Goal: Information Seeking & Learning: Learn about a topic

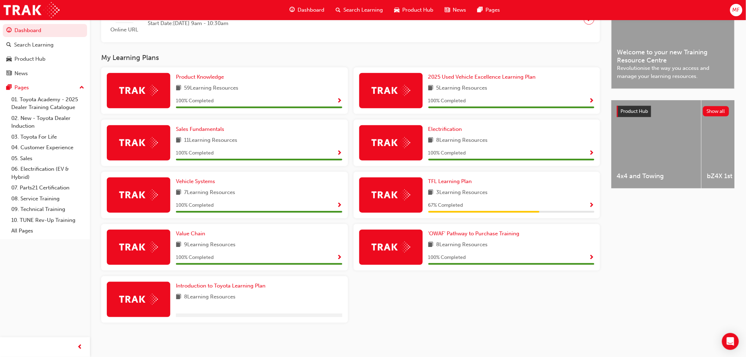
scroll to position [197, 0]
click at [397, 300] on div "Product Knowledge 59 Learning Resources 100 % Completed 2025 Used Vehicle Excel…" at bounding box center [350, 197] width 504 height 261
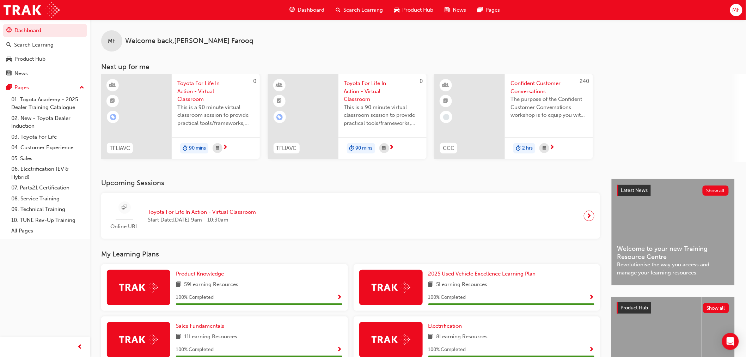
scroll to position [0, 0]
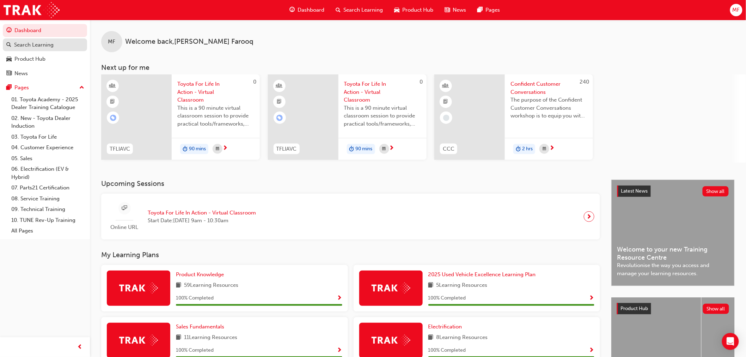
click at [32, 44] on div "Search Learning" at bounding box center [33, 45] width 39 height 8
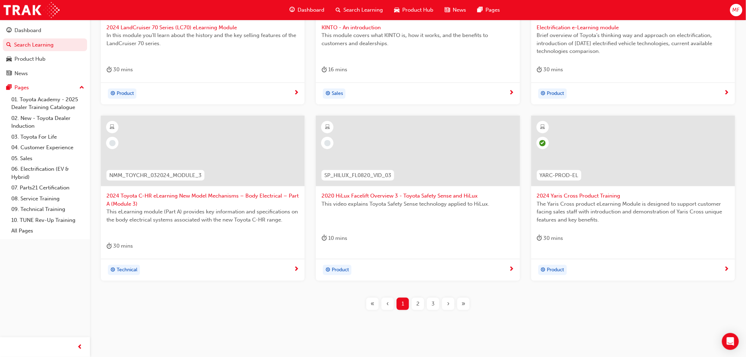
scroll to position [226, 0]
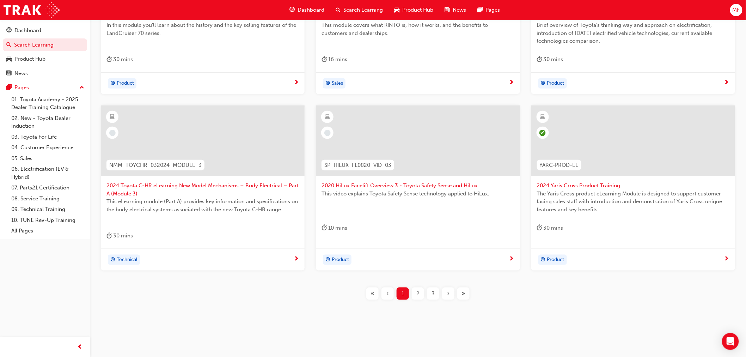
click at [421, 296] on div "2" at bounding box center [418, 293] width 12 height 12
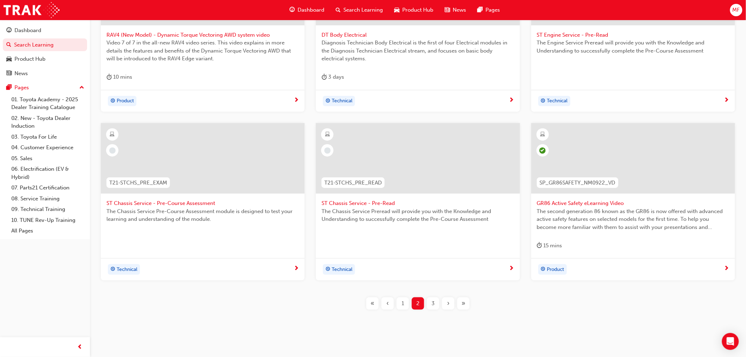
scroll to position [218, 0]
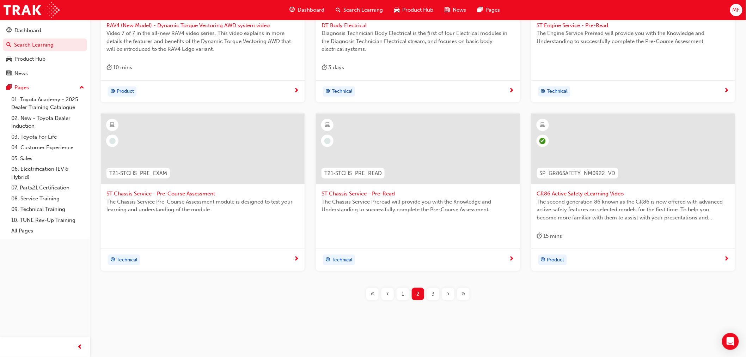
click at [436, 295] on div "3" at bounding box center [433, 294] width 12 height 12
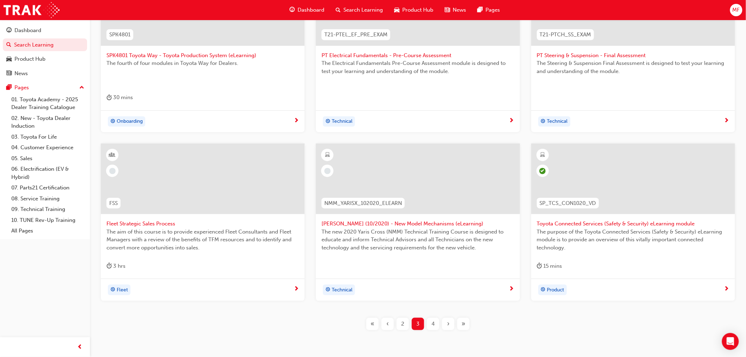
scroll to position [218, 0]
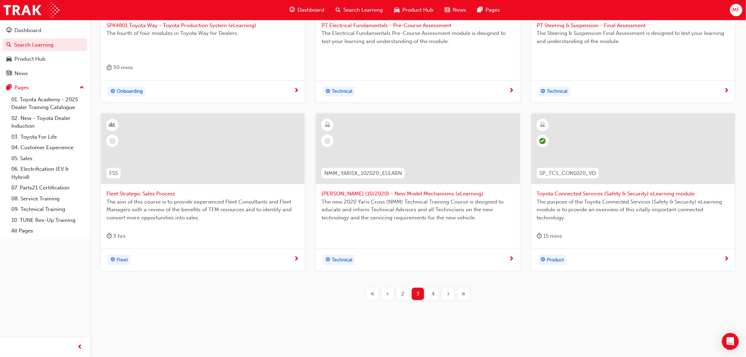
click at [434, 295] on span "4" at bounding box center [432, 294] width 3 height 8
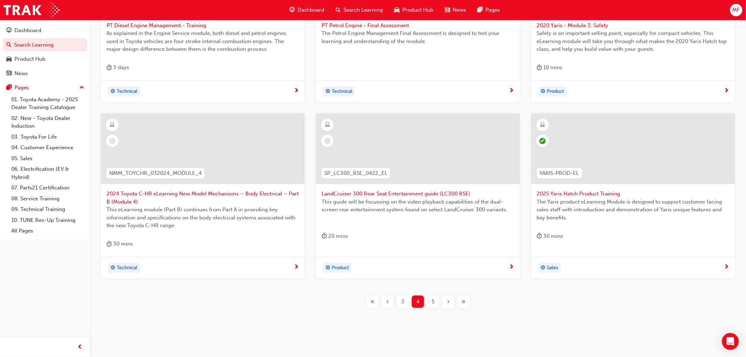
scroll to position [179, 0]
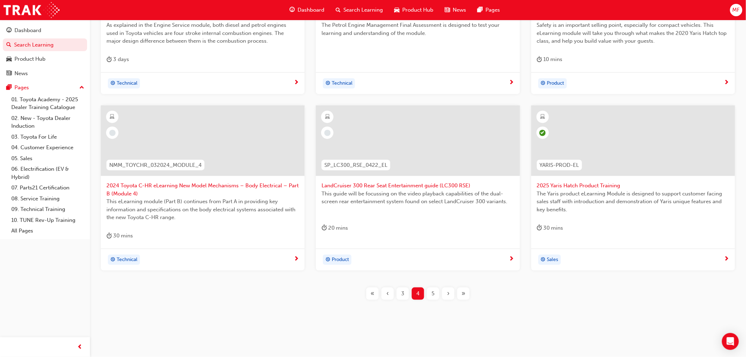
click at [432, 296] on span "5" at bounding box center [433, 293] width 3 height 8
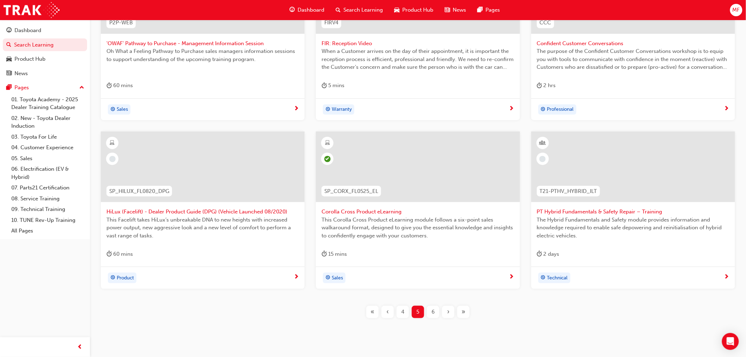
scroll to position [218, 0]
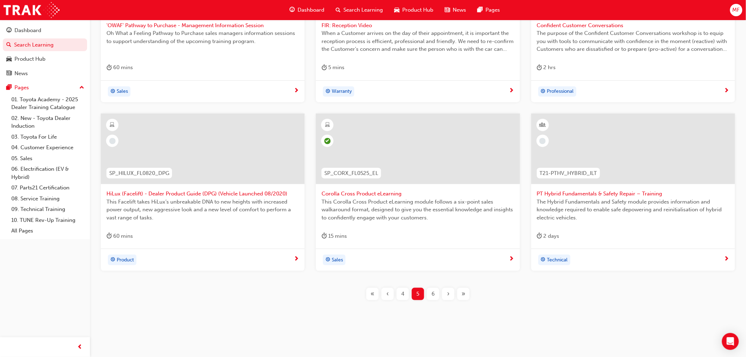
click at [429, 303] on div "P2P-WEB 'OWAF' Pathway to Purchase - Management Information Session Oh What a F…" at bounding box center [417, 128] width 633 height 366
click at [429, 293] on div "6" at bounding box center [433, 294] width 12 height 12
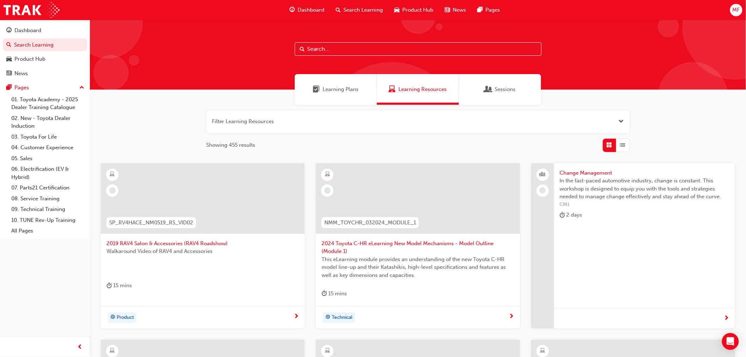
click at [527, 89] on div "Sessions" at bounding box center [500, 89] width 82 height 31
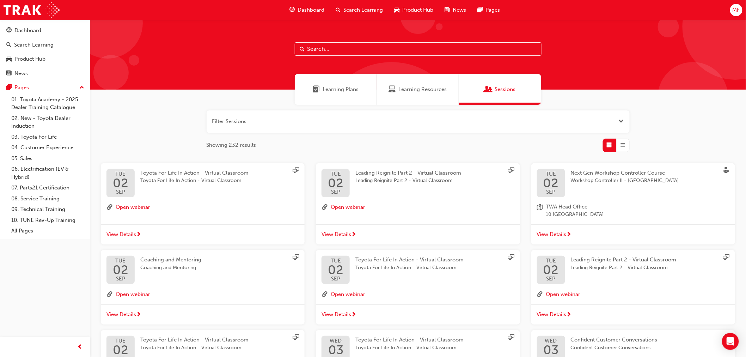
click at [442, 94] on div "Learning Resources" at bounding box center [418, 89] width 82 height 31
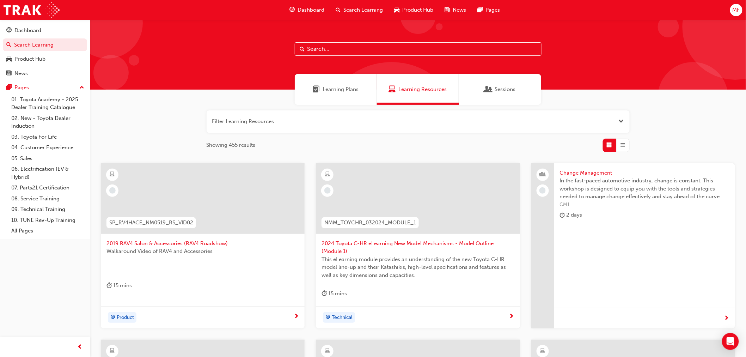
click at [619, 143] on div "button" at bounding box center [622, 144] width 13 height 13
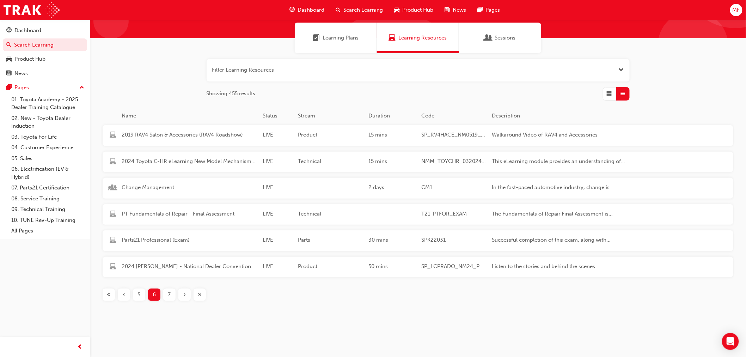
scroll to position [53, 0]
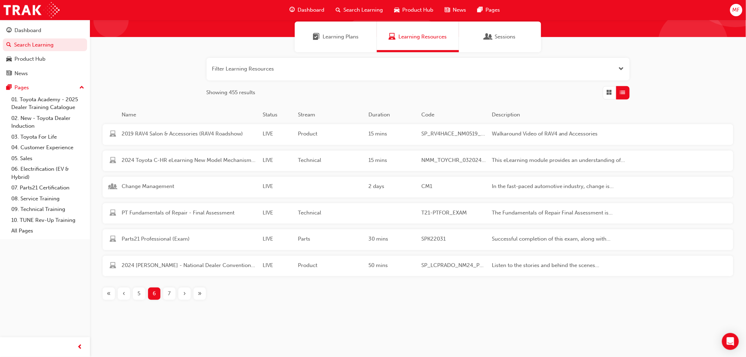
click at [166, 295] on div "7" at bounding box center [169, 293] width 12 height 12
click at [125, 295] on span "‹" at bounding box center [124, 293] width 2 height 8
click at [125, 294] on span "‹" at bounding box center [124, 293] width 2 height 8
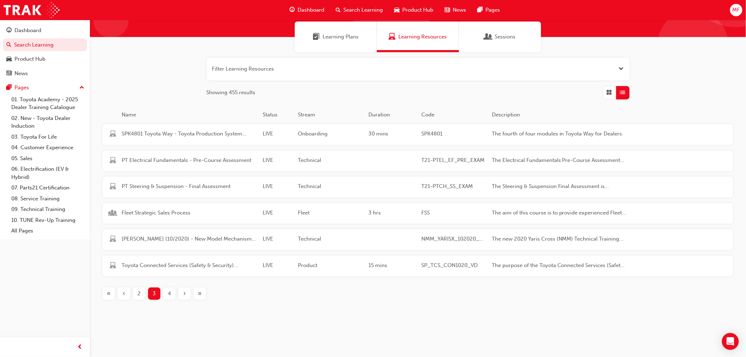
click at [125, 294] on span "‹" at bounding box center [124, 293] width 2 height 8
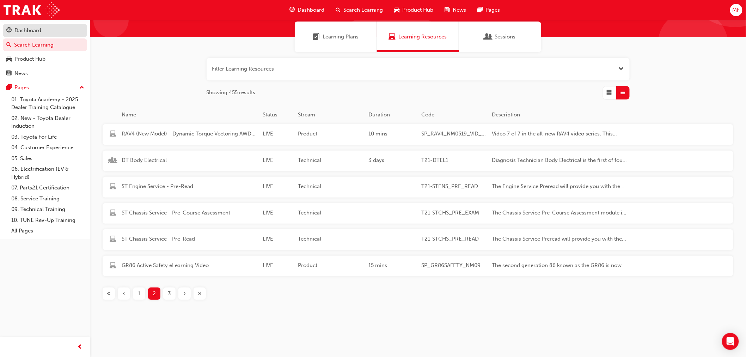
click at [29, 33] on div "Dashboard" at bounding box center [27, 30] width 27 height 8
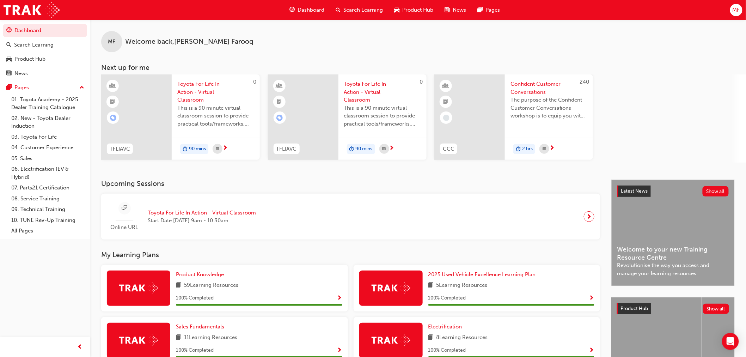
click at [369, 11] on span "Search Learning" at bounding box center [363, 10] width 39 height 8
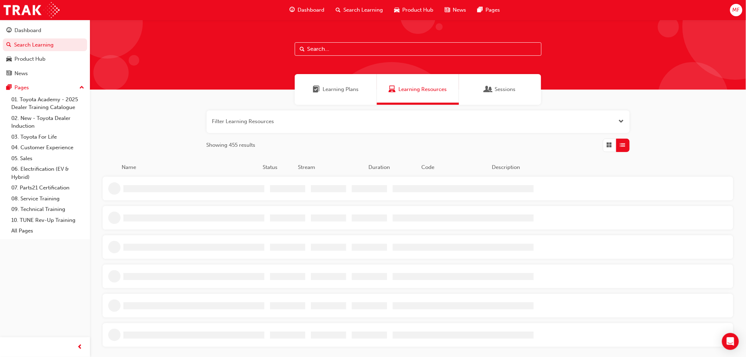
click at [371, 51] on input "text" at bounding box center [418, 48] width 247 height 13
type input "immersion"
click at [456, 180] on div "'OWAF' Pathway to Purchase - Sales Consultant Immersion Training LIVE Sales 6 h…" at bounding box center [369, 187] width 533 height 21
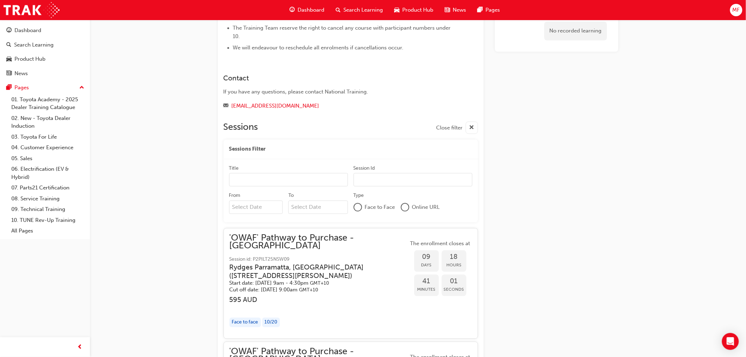
scroll to position [548, 0]
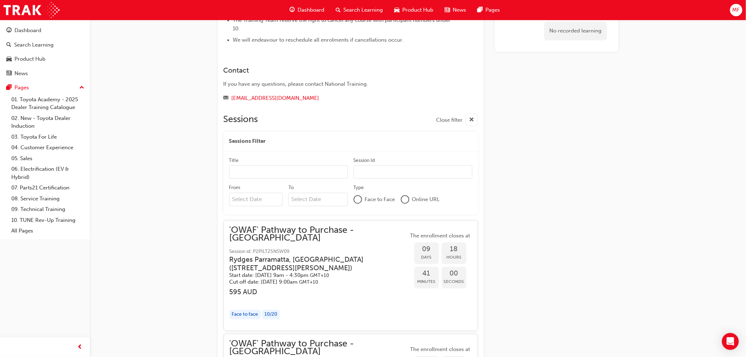
click at [155, 135] on div "'OWAF' Pathway to Purchase - Sales Consultant Immersion Training Instructor led…" at bounding box center [373, 200] width 746 height 1497
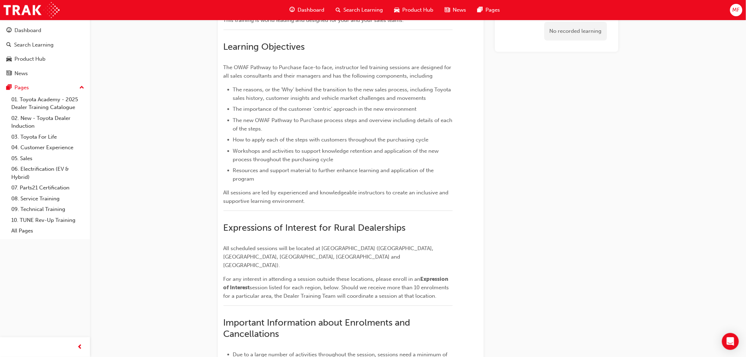
scroll to position [0, 0]
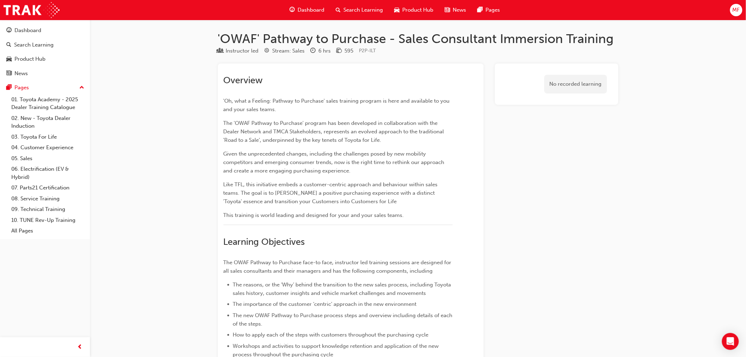
click at [367, 10] on span "Search Learning" at bounding box center [363, 10] width 39 height 8
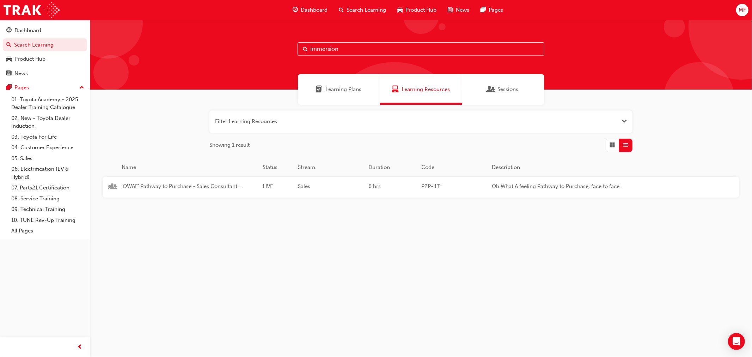
click at [386, 50] on input "immersion" at bounding box center [420, 48] width 247 height 13
type input "i"
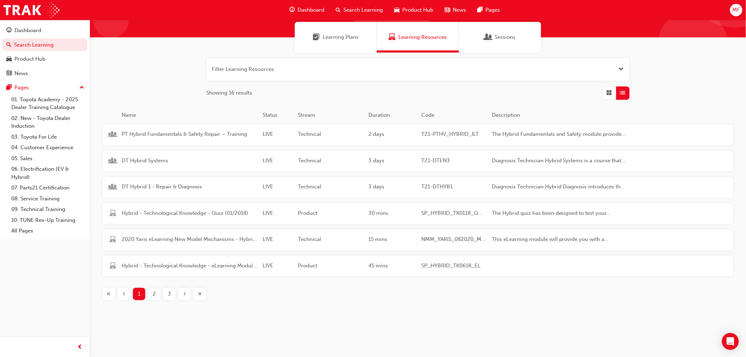
scroll to position [53, 0]
click at [283, 67] on button "button" at bounding box center [418, 69] width 423 height 23
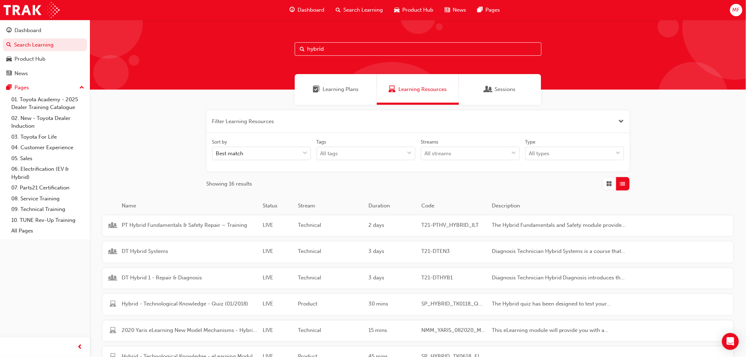
click at [331, 44] on input "hybrid" at bounding box center [418, 48] width 247 height 13
type input "h"
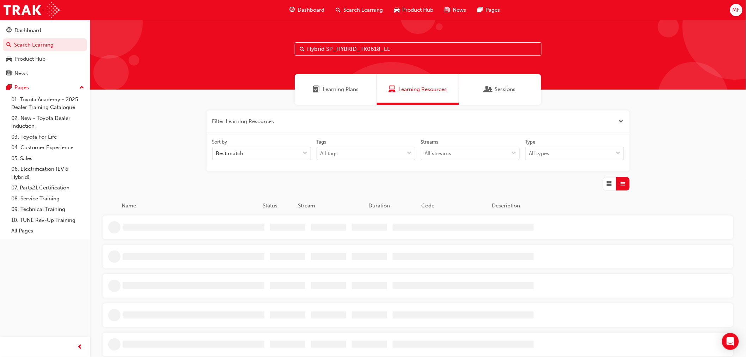
type input "Hybrid SP_HYBRID_TK0618_EL"
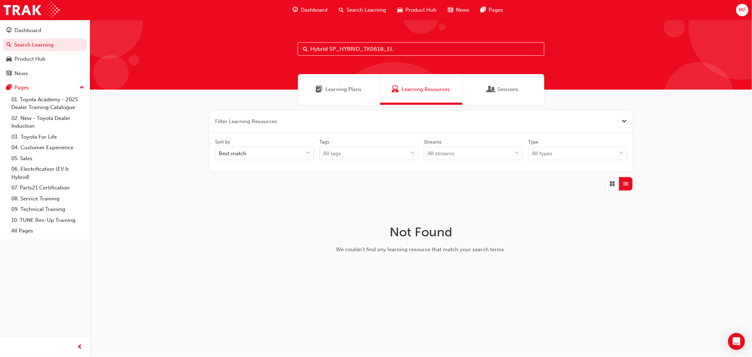
drag, startPoint x: 400, startPoint y: 49, endPoint x: 273, endPoint y: 56, distance: 127.8
click at [273, 56] on div "Hybrid SP_HYBRID_TK0618_EL" at bounding box center [421, 55] width 662 height 70
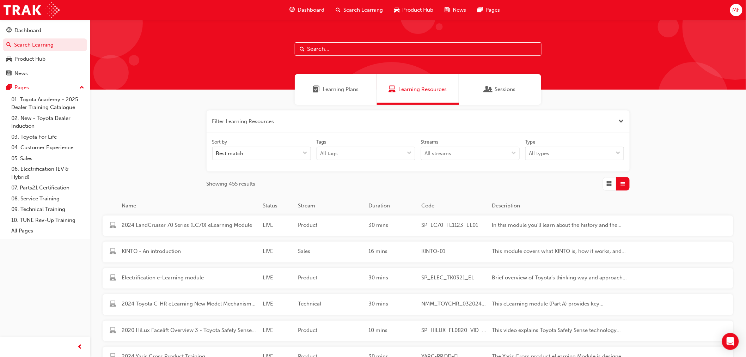
click at [152, 149] on div "Filter Learning Resources Sort by Best match Tags All tags Streams All streams …" at bounding box center [418, 256] width 656 height 303
